Goal: Register for event/course

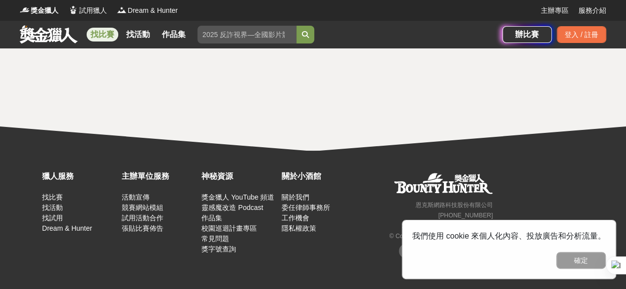
click at [104, 32] on link "找比賽" at bounding box center [103, 35] width 32 height 14
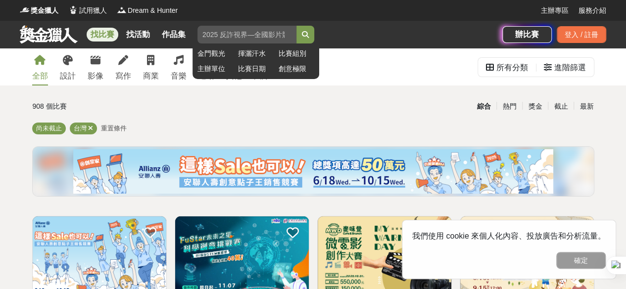
click at [232, 33] on input "search" at bounding box center [246, 35] width 99 height 18
type input "新詩"
click at [296, 26] on button "submit" at bounding box center [305, 35] width 18 height 18
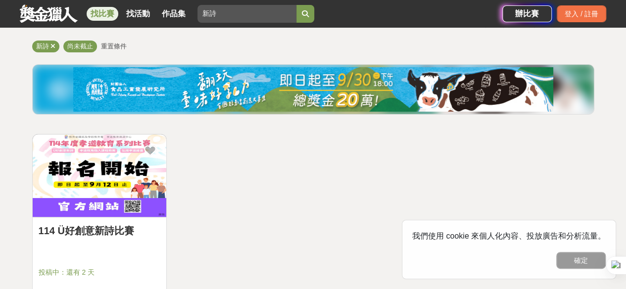
scroll to position [99, 0]
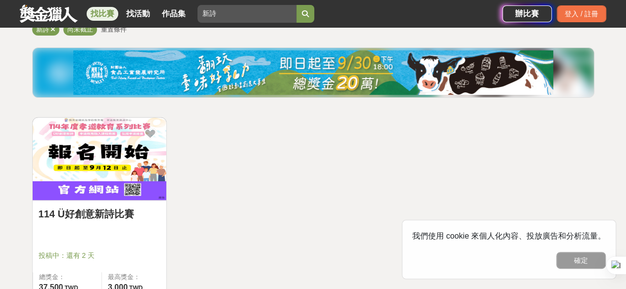
click at [121, 186] on img at bounding box center [100, 159] width 134 height 83
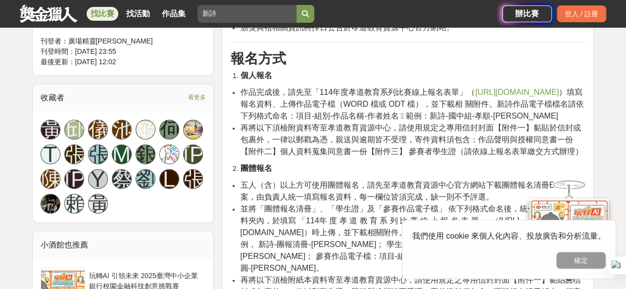
scroll to position [593, 0]
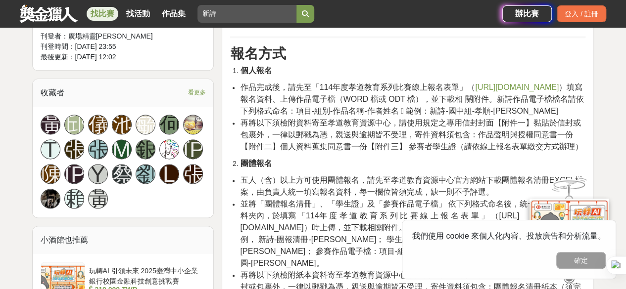
click at [475, 91] on span "[URL][DOMAIN_NAME]" at bounding box center [517, 87] width 84 height 8
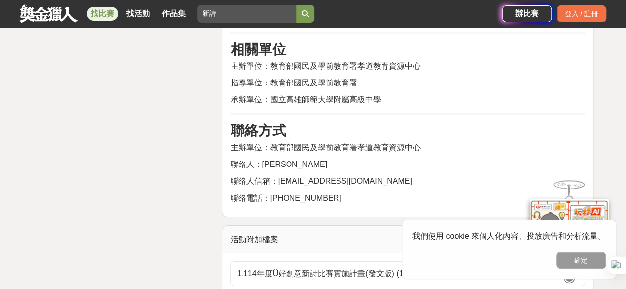
scroll to position [1830, 0]
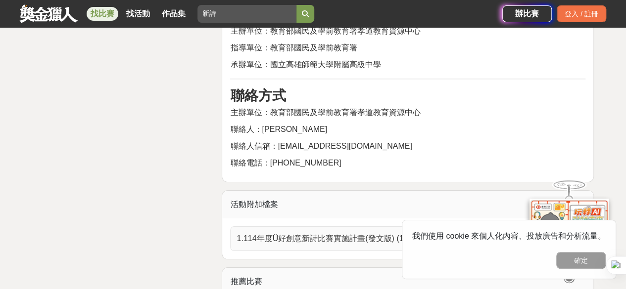
click at [573, 235] on icon at bounding box center [575, 239] width 8 height 8
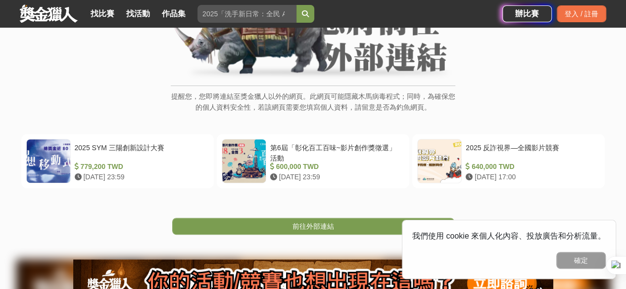
scroll to position [198, 0]
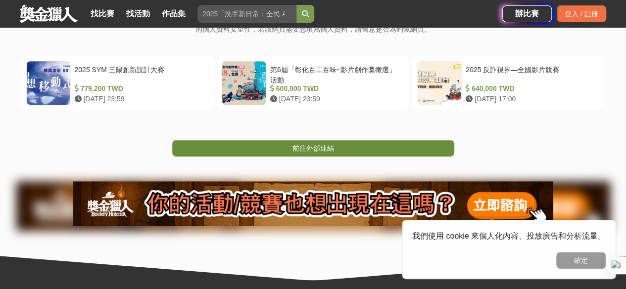
click at [350, 143] on link "前往外部連結" at bounding box center [313, 148] width 282 height 17
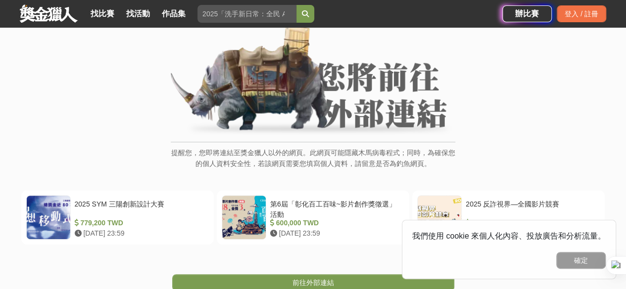
scroll to position [99, 0]
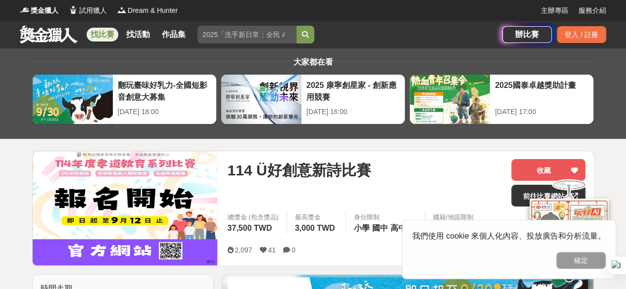
click at [241, 189] on div "114 Ü好創意新詩比賽" at bounding box center [365, 182] width 276 height 47
click at [262, 172] on span "114 Ü好創意新詩比賽" at bounding box center [298, 170] width 143 height 22
click at [159, 182] on img at bounding box center [125, 208] width 185 height 114
click at [270, 192] on div "114 Ü好創意新詩比賽" at bounding box center [365, 182] width 276 height 47
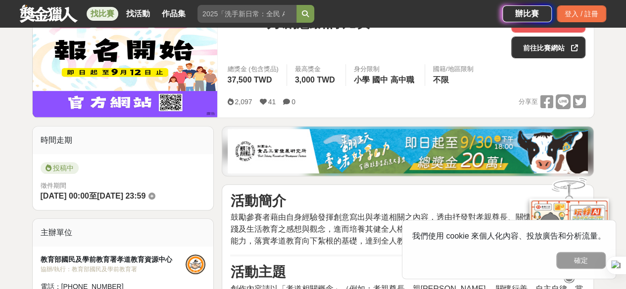
scroll to position [99, 0]
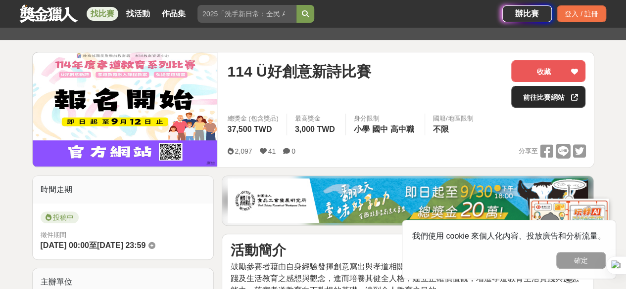
click at [566, 103] on link "前往比賽網站" at bounding box center [548, 97] width 74 height 22
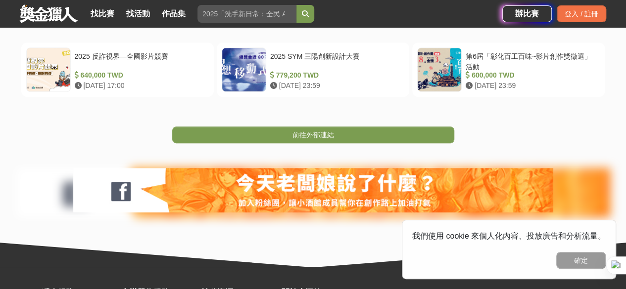
scroll to position [247, 0]
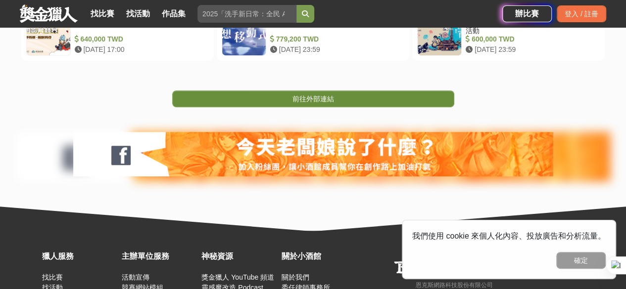
click at [252, 95] on link "前往外部連結" at bounding box center [313, 98] width 282 height 17
